Goal: Obtain resource: Download file/media

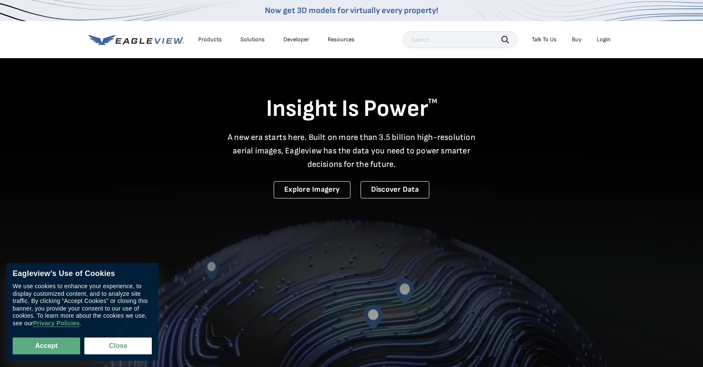
click at [602, 41] on div "Login" at bounding box center [604, 40] width 14 height 8
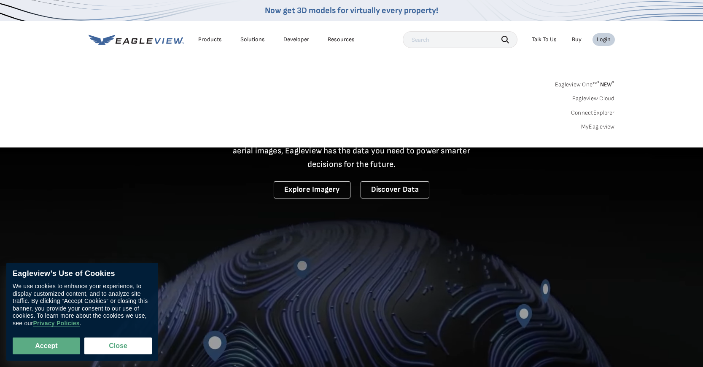
click at [602, 37] on div "Login" at bounding box center [604, 40] width 14 height 8
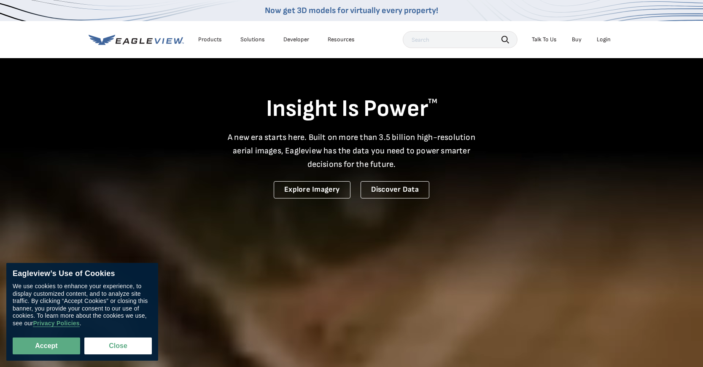
click at [602, 37] on div "Login" at bounding box center [604, 40] width 14 height 8
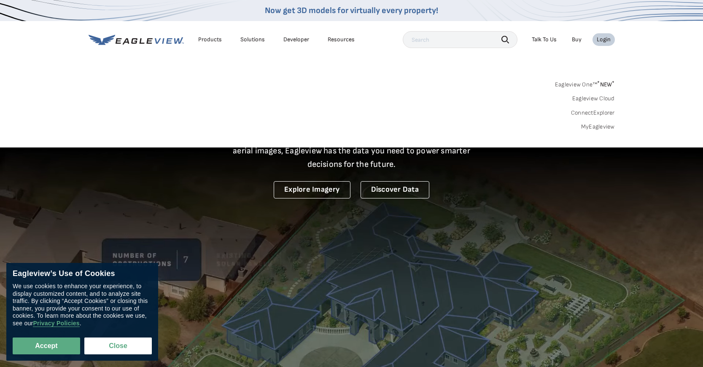
click at [593, 124] on link "MyEagleview" at bounding box center [598, 127] width 34 height 8
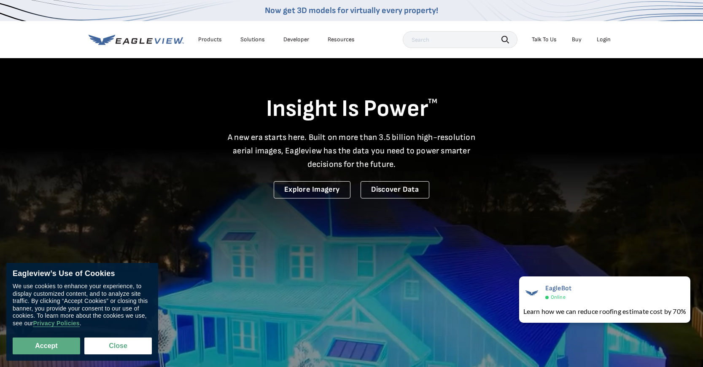
click at [603, 38] on div "Login" at bounding box center [604, 40] width 14 height 8
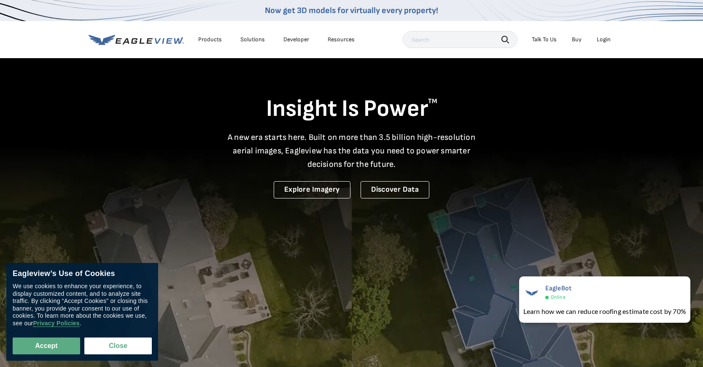
click at [597, 39] on div "Login" at bounding box center [604, 40] width 14 height 8
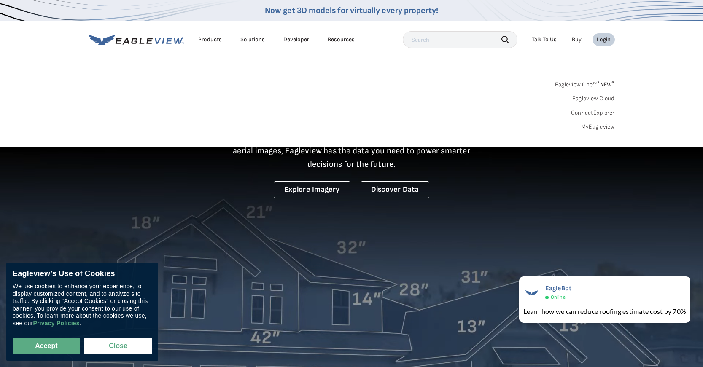
click at [604, 127] on link "MyEagleview" at bounding box center [598, 127] width 34 height 8
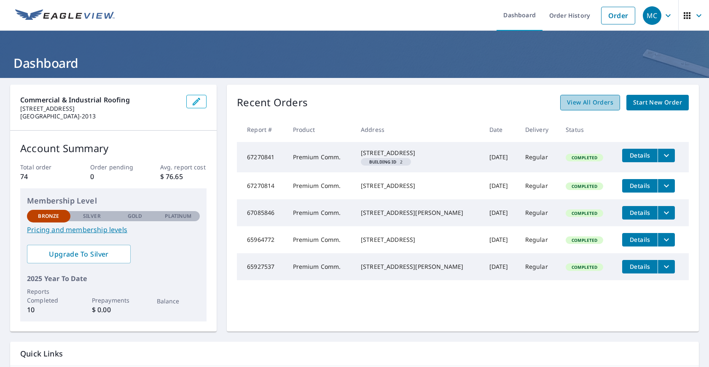
click at [576, 101] on span "View All Orders" at bounding box center [590, 102] width 46 height 11
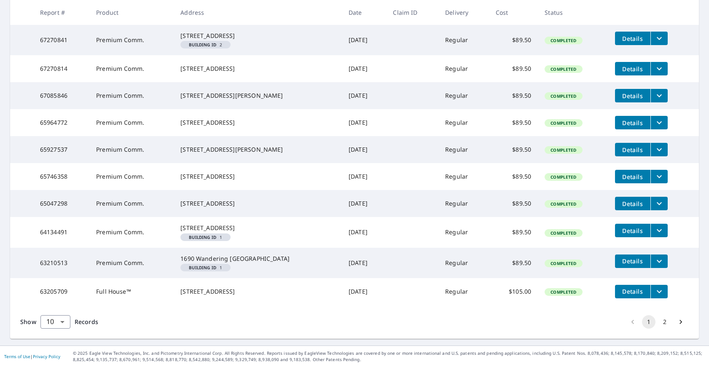
scroll to position [211, 0]
click at [659, 321] on button "2" at bounding box center [664, 322] width 13 height 13
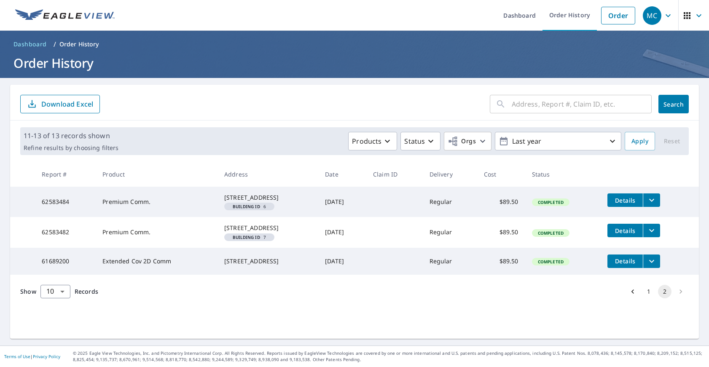
click at [674, 299] on li "pagination navigation" at bounding box center [681, 291] width 16 height 13
click at [615, 15] on link "Order" at bounding box center [618, 16] width 34 height 18
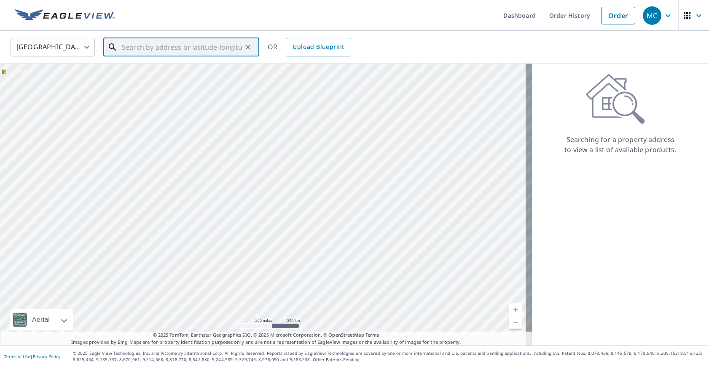
click at [131, 43] on input "text" at bounding box center [182, 47] width 120 height 24
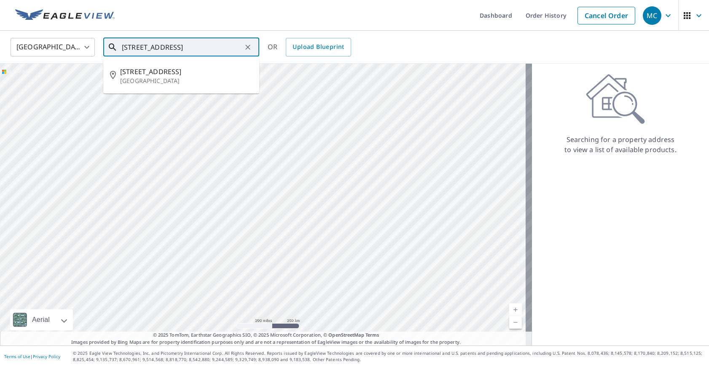
type input "[STREET_ADDRESS]"
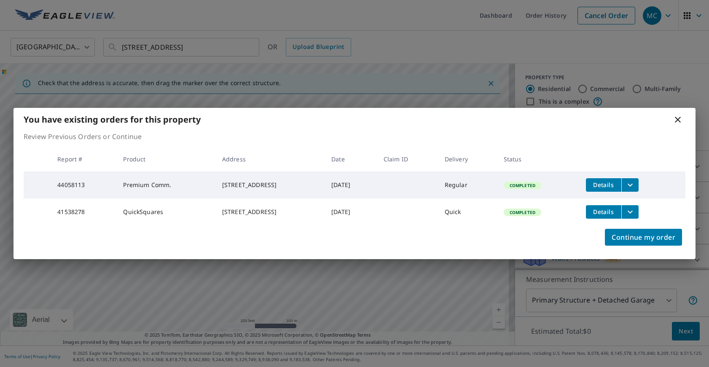
click at [615, 181] on span "Details" at bounding box center [603, 185] width 25 height 8
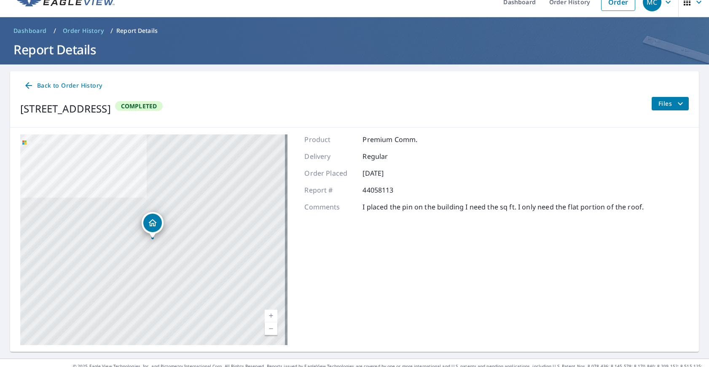
scroll to position [27, 0]
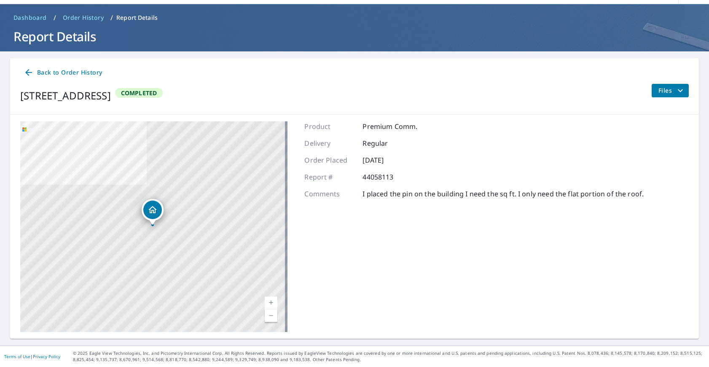
click at [31, 70] on icon at bounding box center [29, 72] width 10 height 10
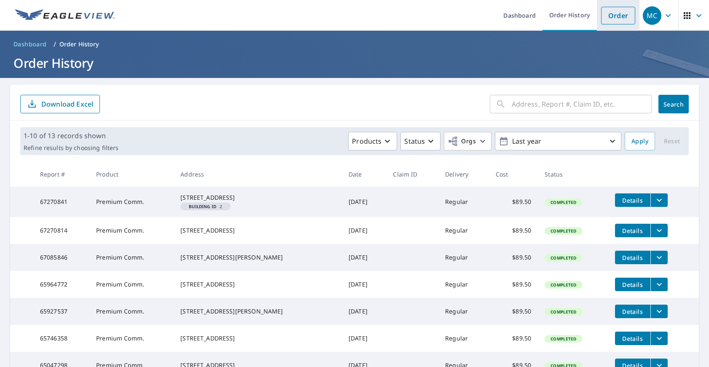
click at [613, 19] on link "Order" at bounding box center [618, 16] width 34 height 18
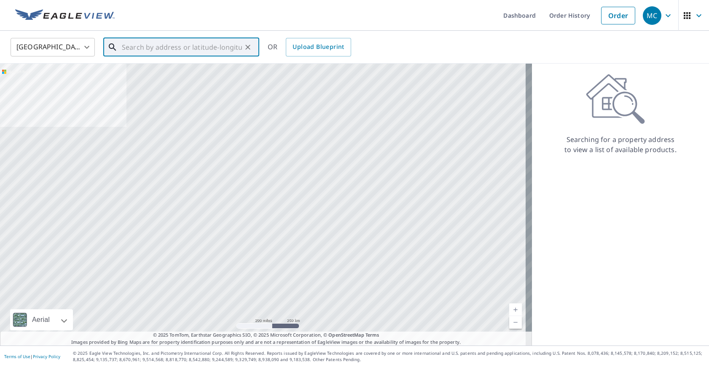
click at [210, 49] on input "text" at bounding box center [182, 47] width 120 height 24
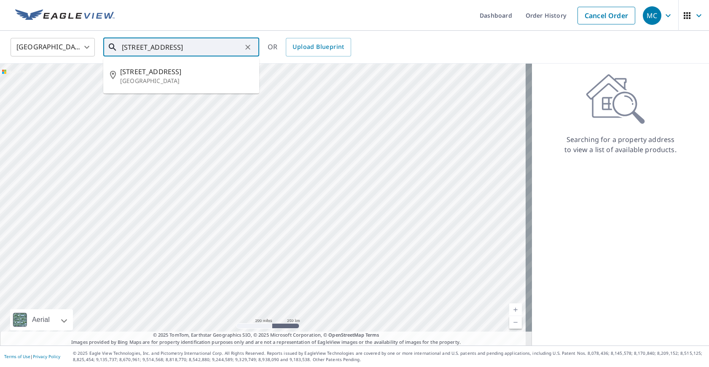
type input "[STREET_ADDRESS]"
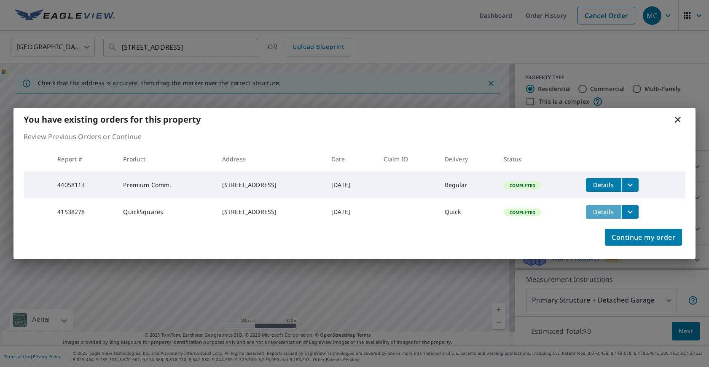
click at [605, 210] on span "Details" at bounding box center [603, 212] width 25 height 8
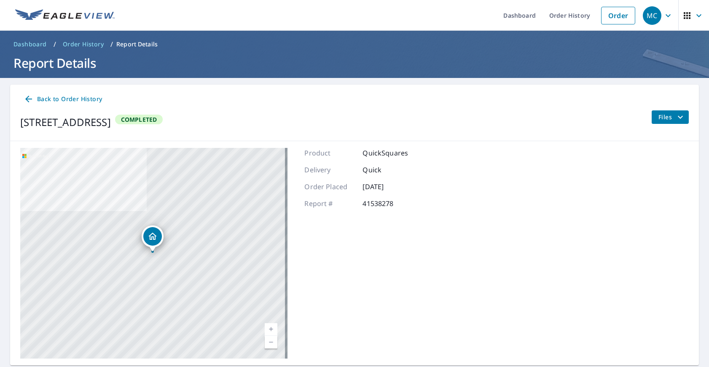
click at [162, 117] on span "Completed" at bounding box center [139, 120] width 46 height 8
click at [662, 118] on span "Files" at bounding box center [672, 117] width 27 height 10
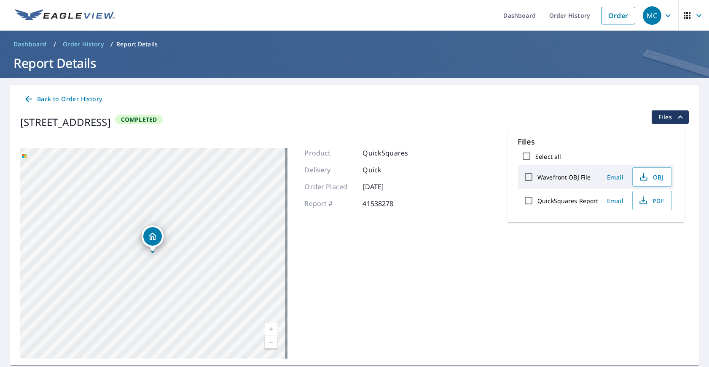
click at [611, 201] on span "Email" at bounding box center [616, 201] width 20 height 8
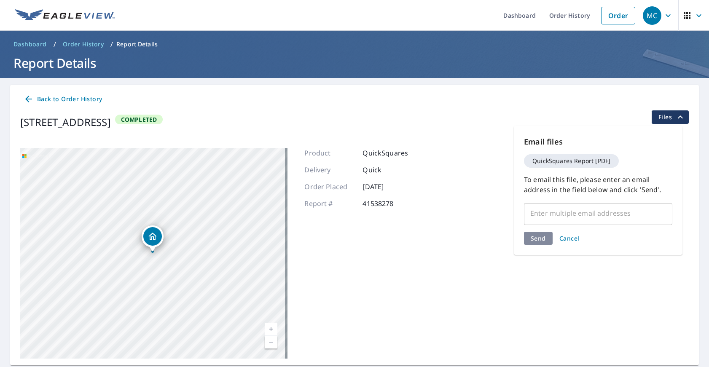
click at [482, 169] on div "[STREET_ADDRESS] Aerial Road A standard road map Aerial A detailed look from ab…" at bounding box center [354, 253] width 689 height 224
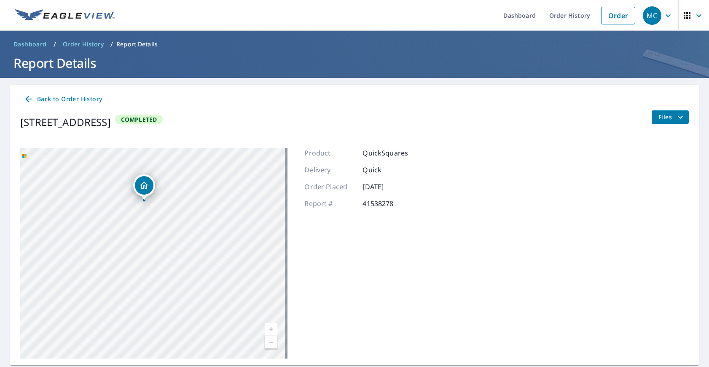
click at [143, 184] on icon "Dropped pin, building 1, Residential property, 532 Broadway El Cajon, CA 92021-…" at bounding box center [144, 186] width 10 height 10
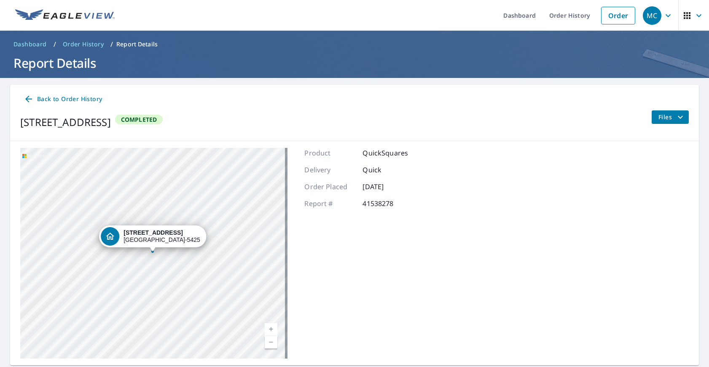
click at [143, 184] on div "[STREET_ADDRESS]" at bounding box center [153, 253] width 267 height 211
click at [162, 120] on span "Completed" at bounding box center [139, 120] width 46 height 8
click at [477, 147] on div "[STREET_ADDRESS] Aerial Road A standard road map Aerial A detailed look from ab…" at bounding box center [354, 253] width 689 height 224
click at [662, 113] on span "Files" at bounding box center [672, 117] width 27 height 10
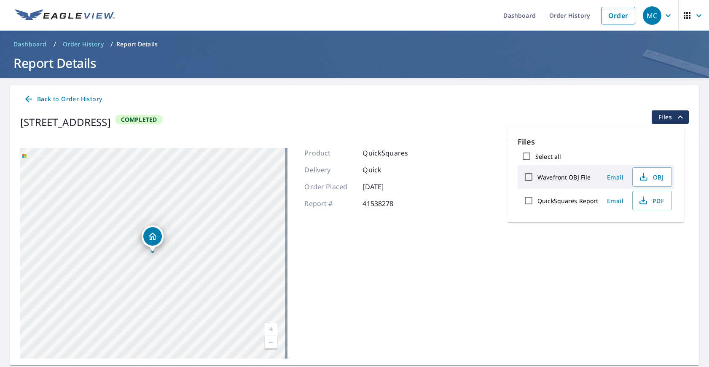
click at [610, 177] on span "Email" at bounding box center [616, 177] width 20 height 8
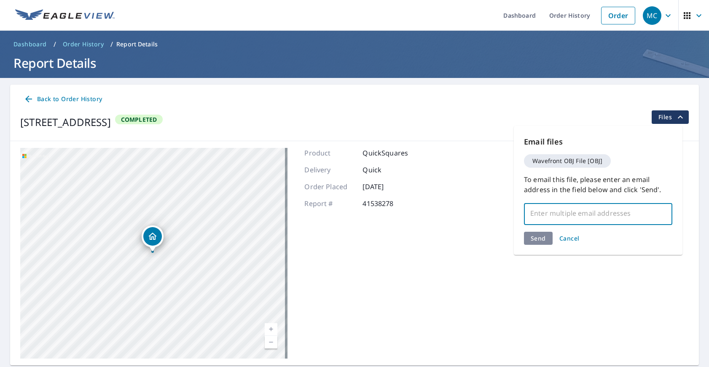
click at [550, 216] on input "text" at bounding box center [592, 213] width 128 height 16
type input "[EMAIL_ADDRESS][DOMAIN_NAME]"
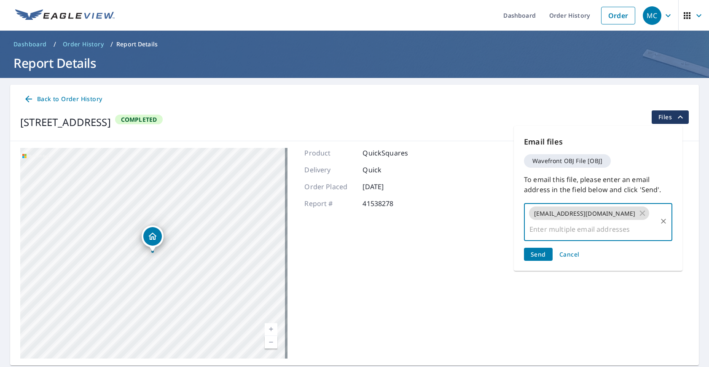
click at [538, 251] on span "Send" at bounding box center [538, 255] width 15 height 8
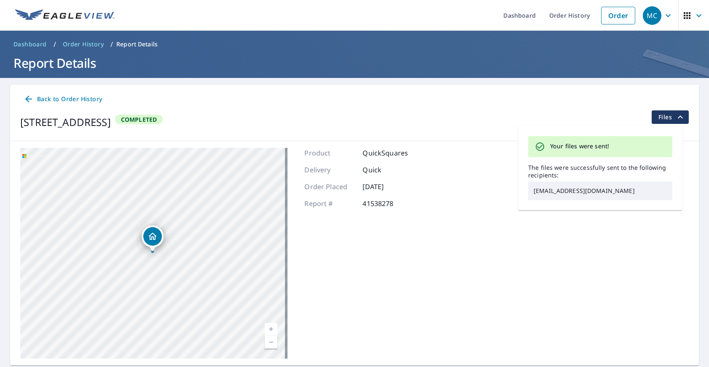
click at [659, 117] on span "Files" at bounding box center [672, 117] width 27 height 10
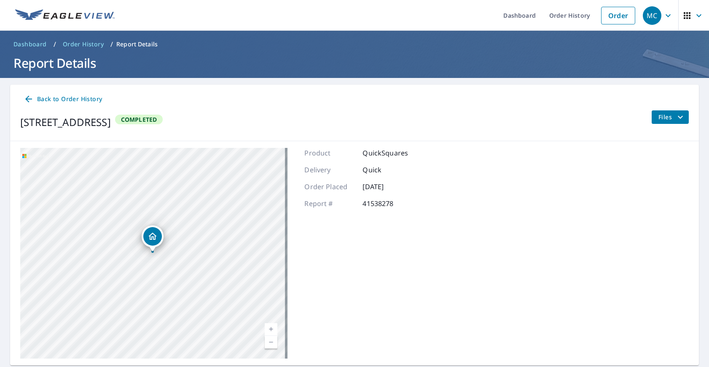
click at [667, 115] on span "Files" at bounding box center [672, 117] width 27 height 10
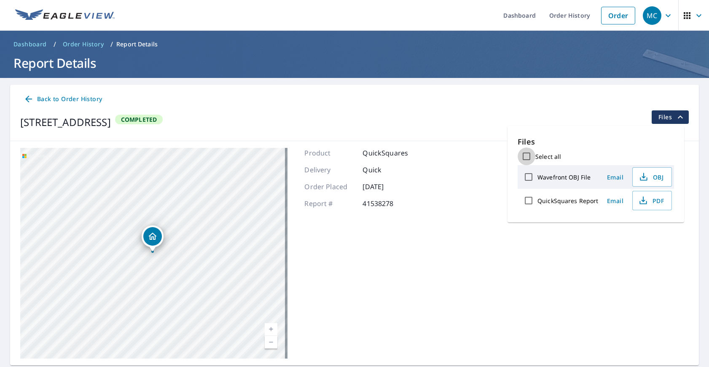
click at [528, 156] on input "Select all" at bounding box center [527, 157] width 18 height 18
checkbox input "true"
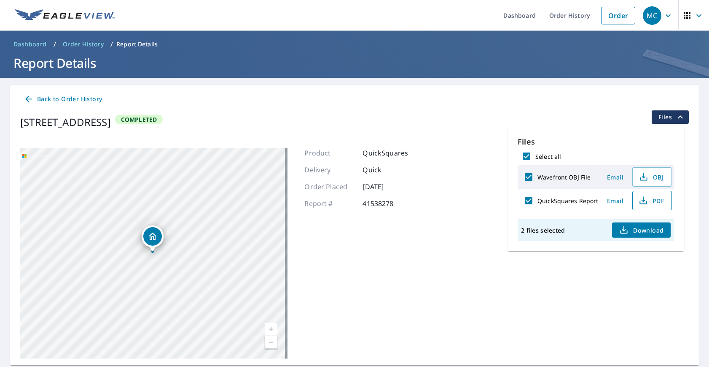
click at [654, 200] on span "PDF" at bounding box center [651, 201] width 27 height 10
click at [657, 178] on span "OBJ" at bounding box center [651, 177] width 27 height 10
click at [151, 240] on icon "Dropped pin, building 1, Residential property, 532 Broadway El Cajon, CA 92021-…" at bounding box center [152, 236] width 8 height 7
click at [151, 240] on div "[STREET_ADDRESS]" at bounding box center [162, 236] width 77 height 14
click at [151, 235] on icon "Dropped pin, building 1, Residential property, 532 Broadway El Cajon, CA 92021-…" at bounding box center [152, 236] width 8 height 7
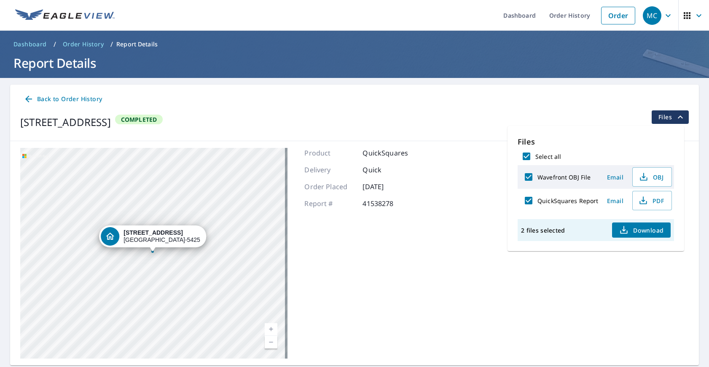
click at [151, 235] on strong "[STREET_ADDRESS]" at bounding box center [153, 232] width 59 height 7
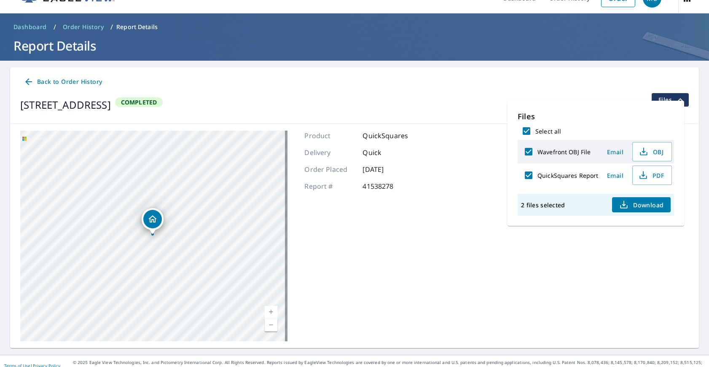
scroll to position [27, 0]
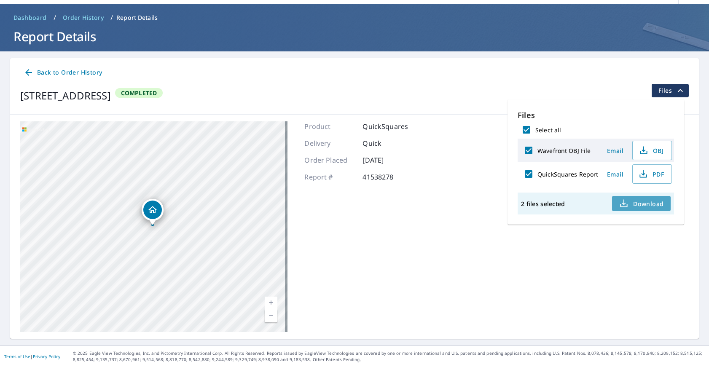
click at [624, 202] on icon "button" at bounding box center [624, 204] width 10 height 10
click at [691, 120] on div "[STREET_ADDRESS] Aerial Road A standard road map Aerial A detailed look from ab…" at bounding box center [354, 227] width 689 height 224
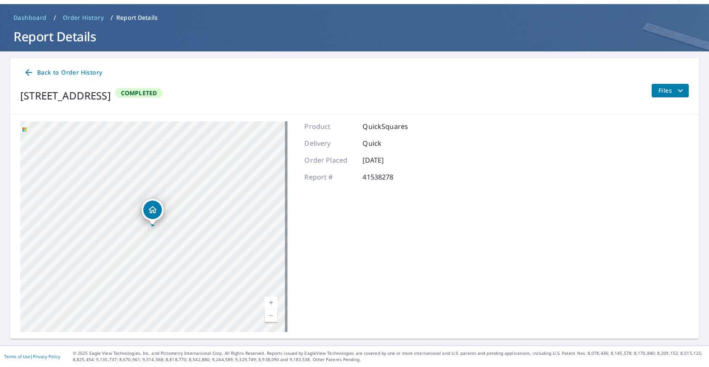
click at [414, 140] on div "[STREET_ADDRESS] Aerial Road A standard road map Aerial A detailed look from ab…" at bounding box center [354, 227] width 689 height 224
click at [344, 71] on div "Back to Order History" at bounding box center [354, 73] width 669 height 16
drag, startPoint x: 631, startPoint y: 201, endPoint x: 645, endPoint y: 122, distance: 80.4
click at [631, 201] on div "[STREET_ADDRESS] Aerial Road A standard road map Aerial A detailed look from ab…" at bounding box center [354, 227] width 689 height 224
click at [659, 90] on span "Files" at bounding box center [672, 91] width 27 height 10
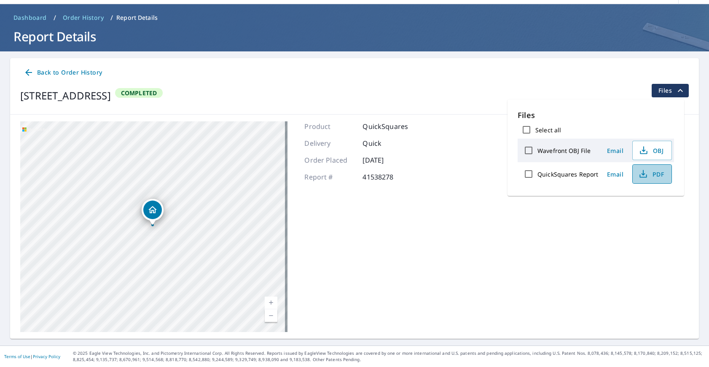
click at [657, 174] on span "PDF" at bounding box center [651, 174] width 27 height 10
